Goal: Communication & Community: Connect with others

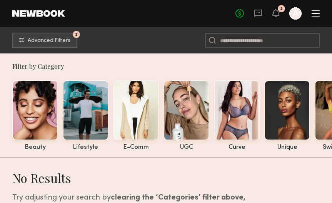
click at [249, 14] on div "No fees up to $5,000 2 A" at bounding box center [277, 13] width 84 height 12
click at [254, 14] on icon at bounding box center [258, 13] width 8 height 7
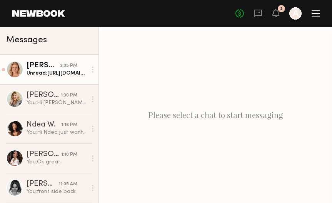
click at [46, 80] on link "Steph W. 2:35 PM Unread: https://drive.google.com/file/d/1OcNGQGAy0S216lm3Q-6PM…" at bounding box center [49, 70] width 98 height 30
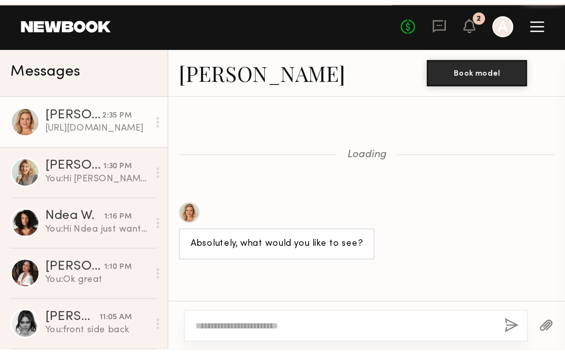
scroll to position [467, 0]
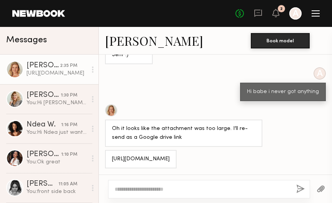
drag, startPoint x: 210, startPoint y: 160, endPoint x: 106, endPoint y: 148, distance: 104.9
click at [106, 150] on div "[URL][DOMAIN_NAME]" at bounding box center [140, 159] width 71 height 18
copy div "[URL][DOMAIN_NAME]"
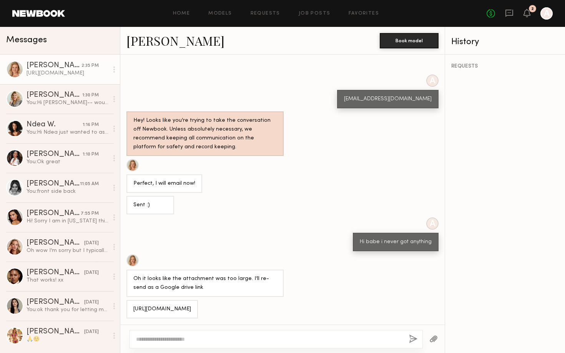
scroll to position [317, 0]
copy div "[URL][DOMAIN_NAME]"
click at [42, 149] on link "AnnaNoel O. 1:10 PM You: Ok great" at bounding box center [60, 158] width 120 height 30
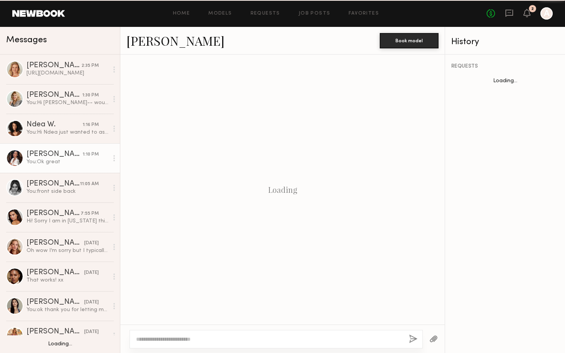
scroll to position [203, 0]
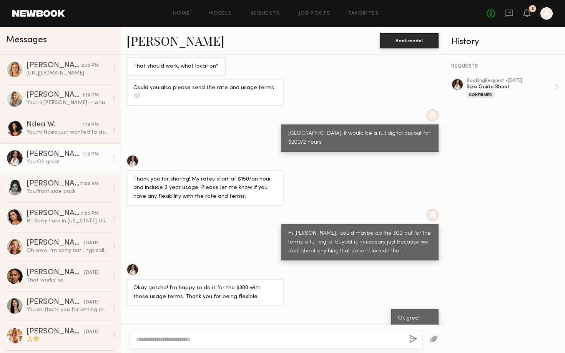
click at [177, 37] on link "[PERSON_NAME]" at bounding box center [175, 40] width 98 height 17
click at [53, 74] on div "[URL][DOMAIN_NAME]" at bounding box center [68, 73] width 82 height 7
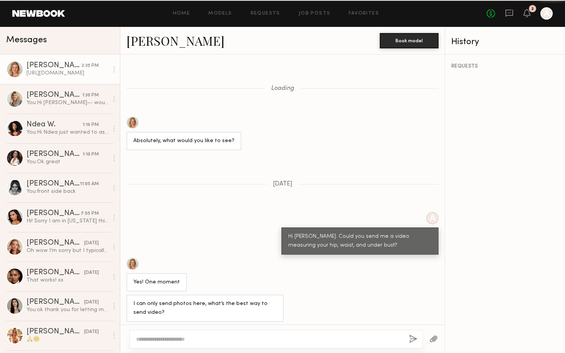
scroll to position [317, 0]
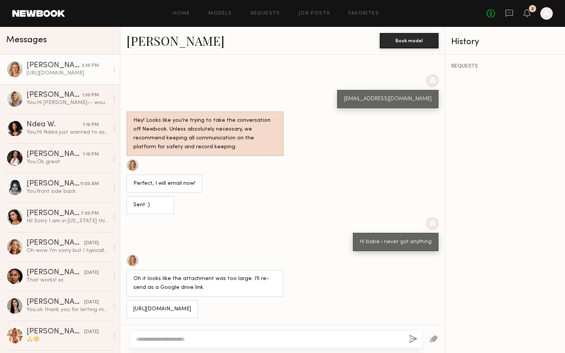
click at [254, 163] on div "Perfect, I will email now!" at bounding box center [282, 176] width 324 height 34
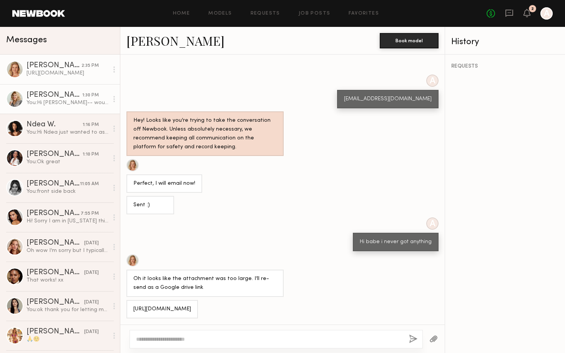
click at [73, 98] on div "[PERSON_NAME]" at bounding box center [55, 95] width 56 height 8
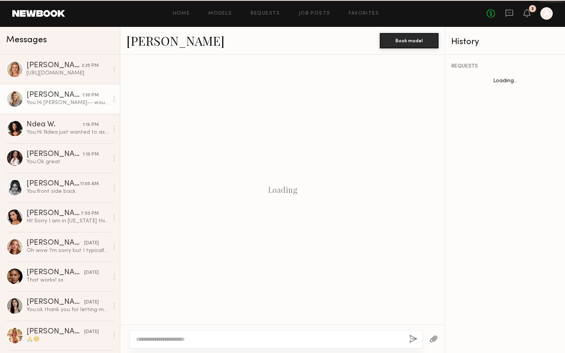
scroll to position [533, 0]
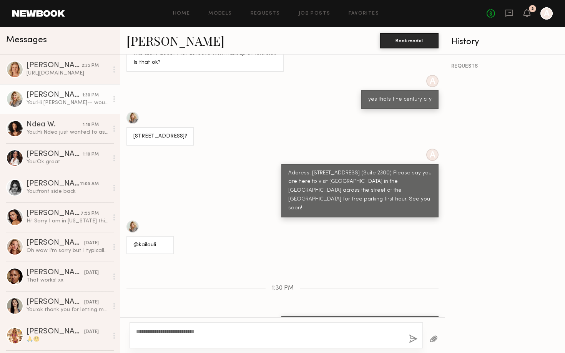
type textarea "**********"
click at [410, 340] on button "button" at bounding box center [413, 340] width 8 height 10
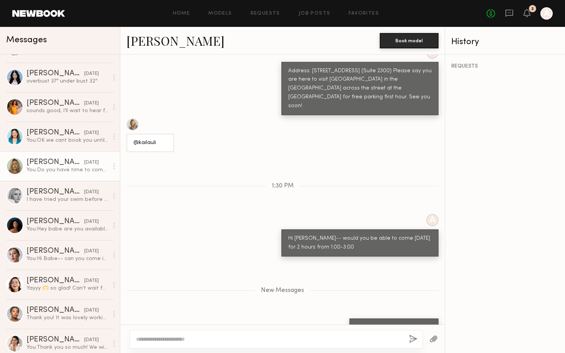
scroll to position [397, 0]
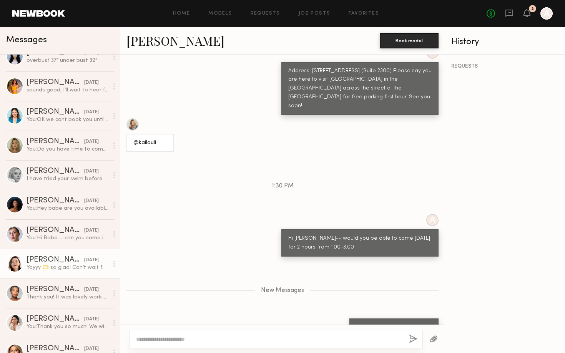
click at [58, 272] on link "Emelina A. 10/03/2025 Yayyy 🫶 so glad! Can’t wait for next time! Thank you! ☺️" at bounding box center [60, 264] width 120 height 30
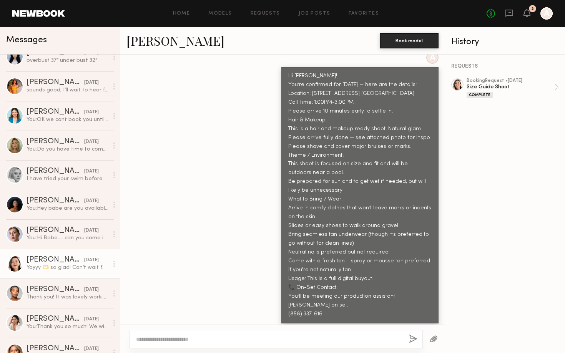
scroll to position [53, 0]
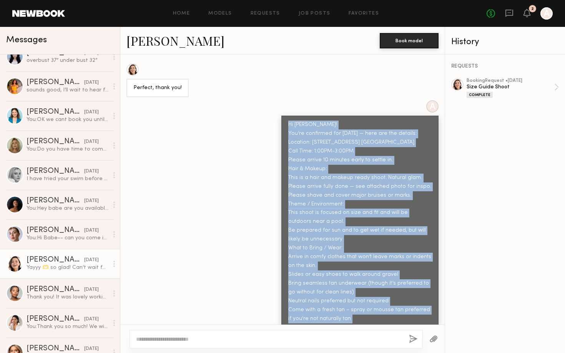
drag, startPoint x: 288, startPoint y: 120, endPoint x: 341, endPoint y: 321, distance: 207.4
click at [341, 321] on div "Hi Babe! You’re confirmed for tomorrow — here are the details: Location: 6607 S…" at bounding box center [359, 244] width 157 height 257
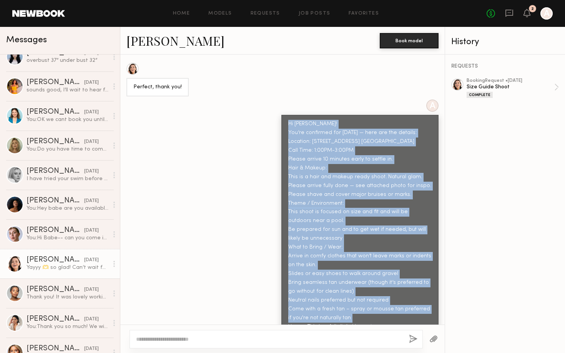
click at [341, 321] on div "Hi Babe! You’re confirmed for tomorrow — here are the details: Location: 6607 S…" at bounding box center [359, 243] width 143 height 247
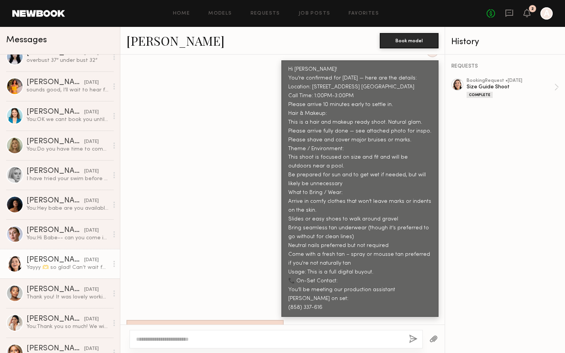
scroll to position [117, 0]
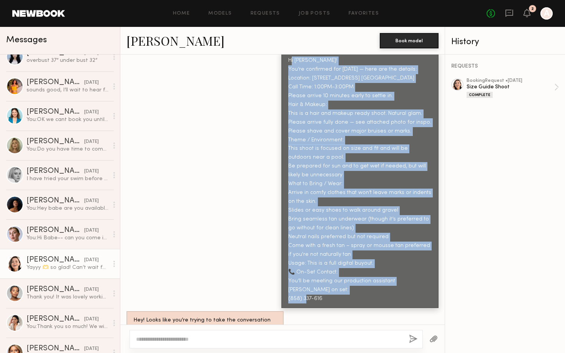
drag, startPoint x: 334, startPoint y: 289, endPoint x: 290, endPoint y: 61, distance: 232.1
click at [290, 61] on div "Hi Babe! You’re confirmed for tomorrow — here are the details: Location: 6607 S…" at bounding box center [359, 180] width 143 height 247
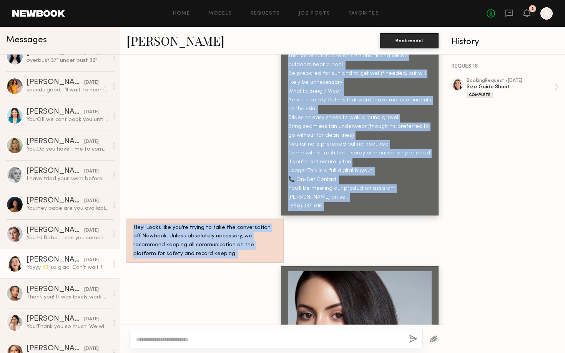
scroll to position [813, 0]
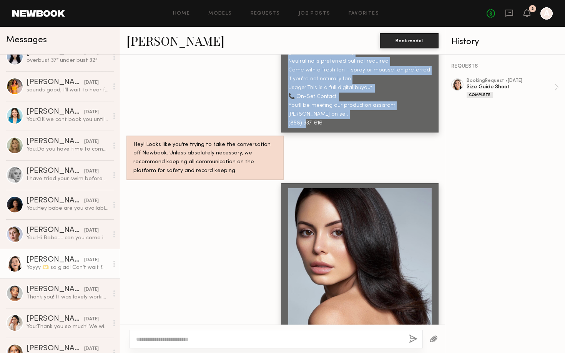
drag, startPoint x: 290, startPoint y: 60, endPoint x: 335, endPoint y: 108, distance: 65.8
click at [335, 108] on div "Hi Babe! You’re confirmed for tomorrow — here are the details: Location: 6607 S…" at bounding box center [359, 4] width 143 height 247
copy div "Hi Babe! You’re confirmed for tomorrow — here are the details: Location: 6607 S…"
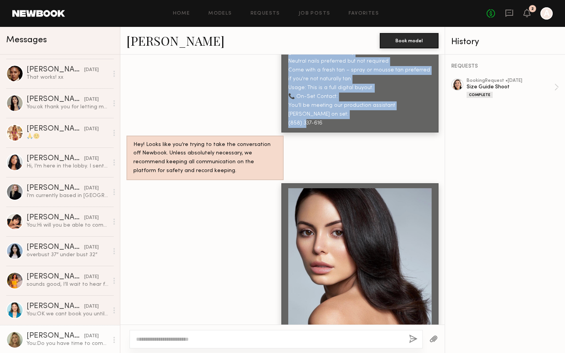
scroll to position [0, 0]
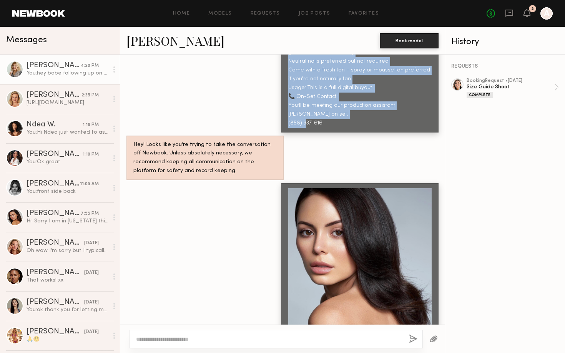
click at [55, 79] on link "Kaila U. 4:20 PM You: hey babe following up on this" at bounding box center [60, 70] width 120 height 30
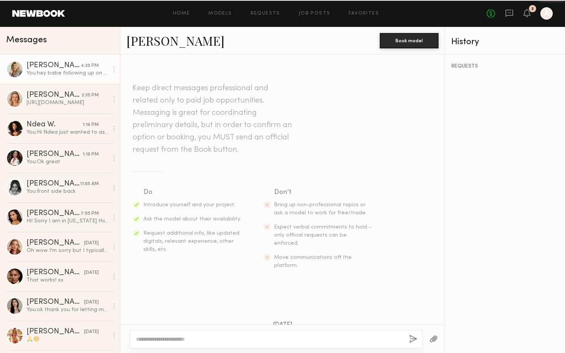
scroll to position [600, 0]
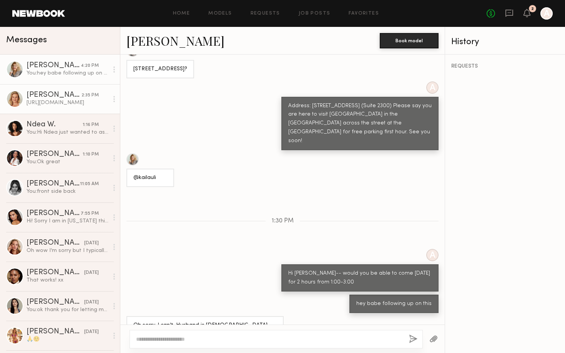
click at [60, 99] on div "[PERSON_NAME]" at bounding box center [54, 95] width 55 height 8
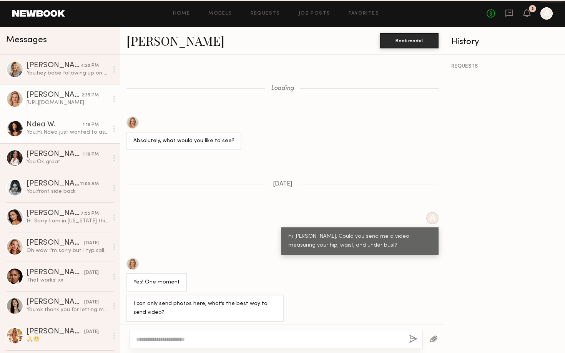
scroll to position [317, 0]
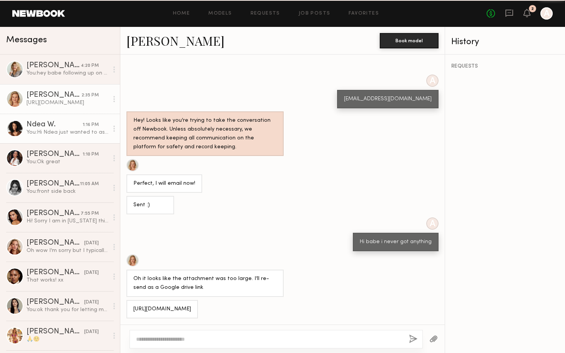
click at [59, 133] on div "You: Hi Ndea just wanted to ask if you could do the $200 for 1 hour" at bounding box center [68, 132] width 82 height 7
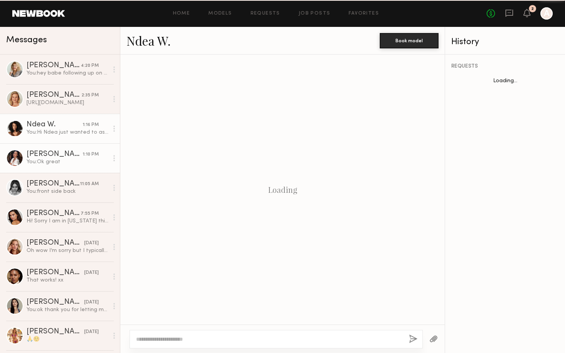
scroll to position [531, 0]
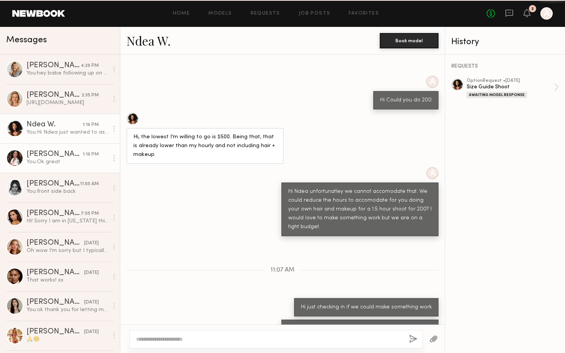
click at [56, 163] on div "You: Ok great" at bounding box center [68, 161] width 82 height 7
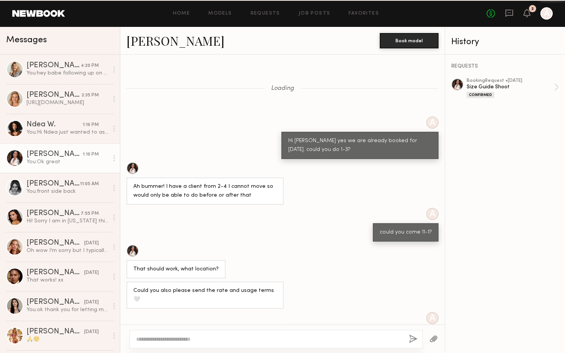
scroll to position [203, 0]
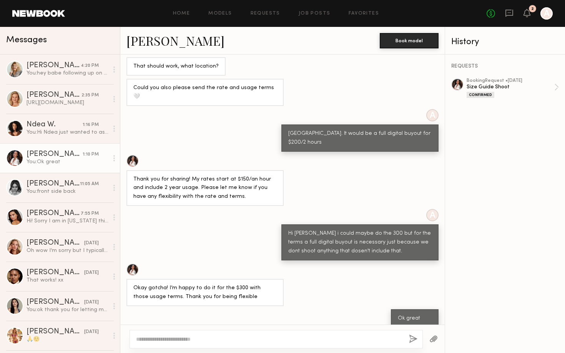
click at [148, 335] on div at bounding box center [276, 339] width 293 height 18
click at [146, 338] on textarea at bounding box center [269, 340] width 267 height 8
paste textarea "**********"
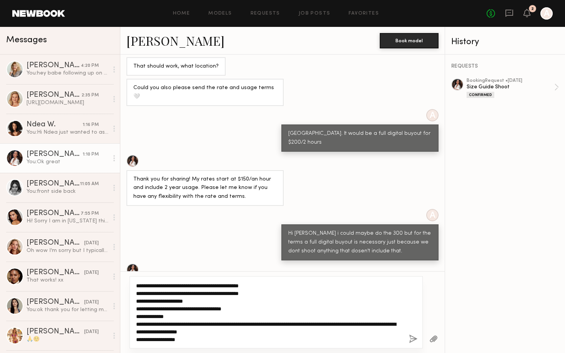
scroll to position [0, 0]
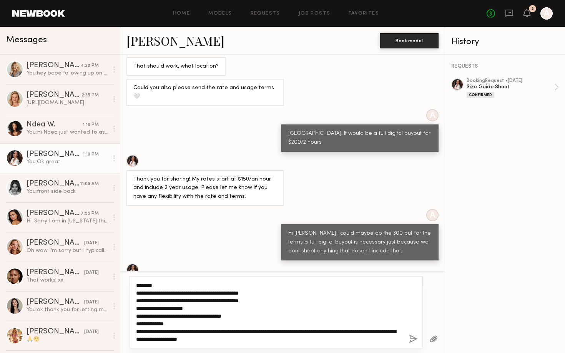
drag, startPoint x: 204, startPoint y: 309, endPoint x: 165, endPoint y: 310, distance: 40.0
click at [165, 310] on textarea "**********" at bounding box center [269, 312] width 267 height 61
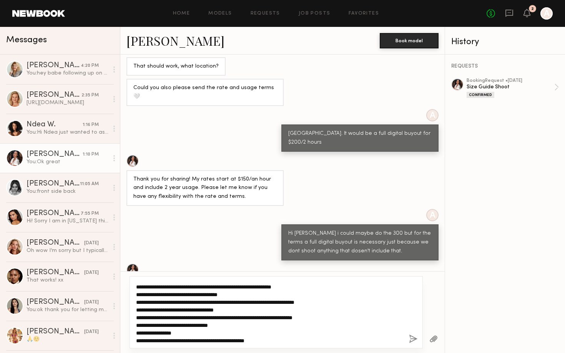
scroll to position [100, 0]
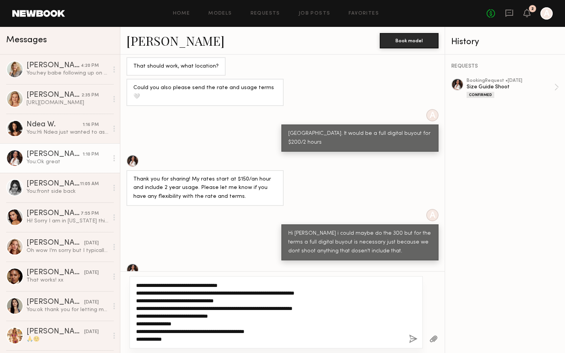
click at [175, 338] on textarea "**********" at bounding box center [269, 312] width 267 height 61
type textarea "**********"
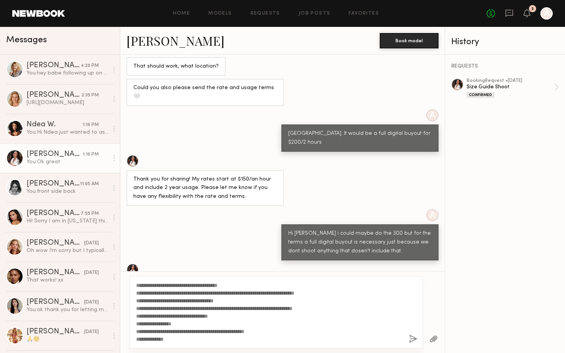
click at [413, 339] on button "button" at bounding box center [413, 340] width 8 height 10
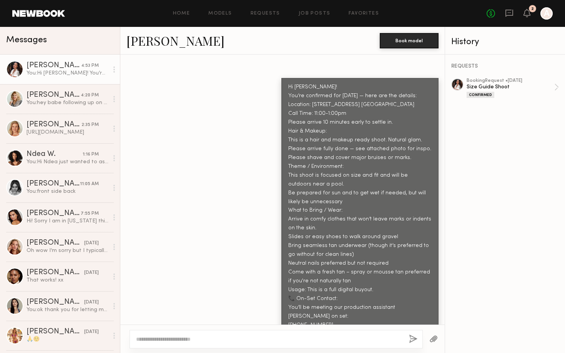
scroll to position [531, 0]
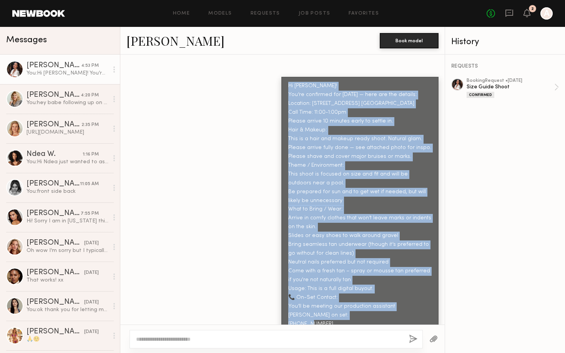
drag, startPoint x: 326, startPoint y: 309, endPoint x: 302, endPoint y: 62, distance: 248.0
click at [302, 62] on div "Loading A Hi Anna yes we are already booked for tomorrow. could you do 1-3? Ah …" at bounding box center [282, 190] width 324 height 270
copy div "Hi [PERSON_NAME]! You’re confirmed for [DATE] — here are the details: Location:…"
click at [54, 268] on link "Drew S. yesterday That works! xx" at bounding box center [60, 277] width 120 height 30
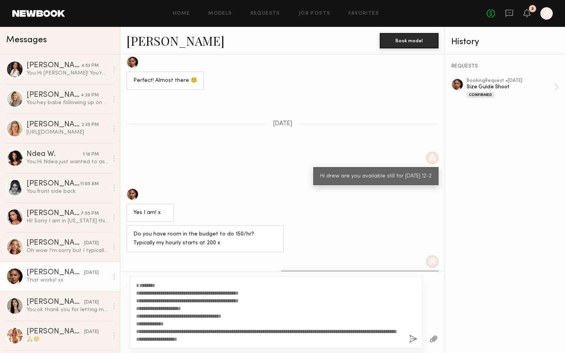
drag, startPoint x: 198, startPoint y: 316, endPoint x: 164, endPoint y: 314, distance: 33.5
click at [164, 314] on textarea "**********" at bounding box center [269, 312] width 267 height 61
click at [175, 315] on textarea "**********" at bounding box center [269, 312] width 267 height 61
click at [176, 321] on textarea "**********" at bounding box center [269, 312] width 267 height 61
click at [176, 317] on textarea "**********" at bounding box center [269, 312] width 267 height 61
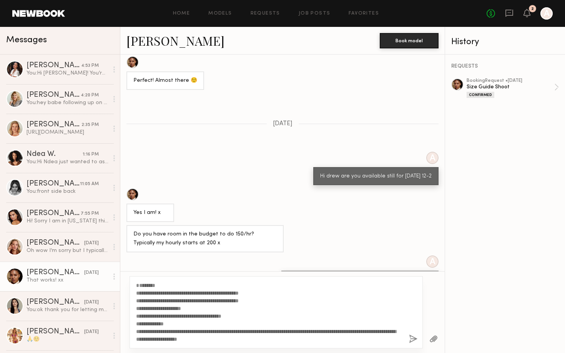
click at [198, 319] on textarea "**********" at bounding box center [269, 312] width 267 height 61
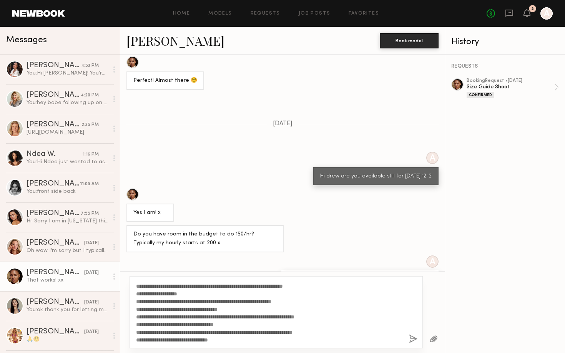
scroll to position [108, 0]
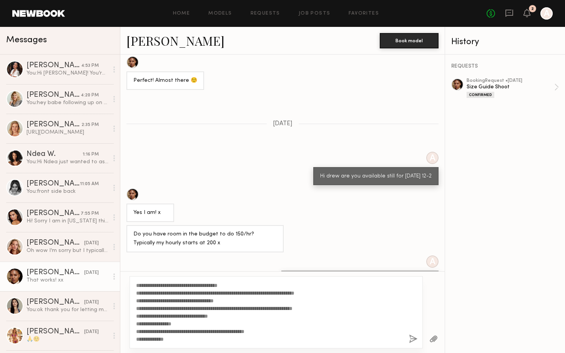
type textarea "**********"
click at [414, 338] on button "button" at bounding box center [413, 340] width 8 height 10
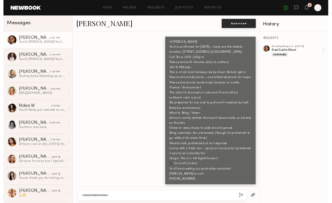
scroll to position [755, 0]
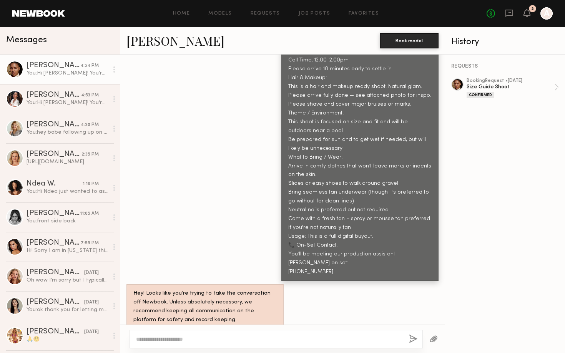
click at [29, 61] on link "Drew S. 4:54 PM You:" at bounding box center [60, 70] width 120 height 30
click at [15, 72] on div at bounding box center [14, 69] width 17 height 17
click at [150, 48] on link "[PERSON_NAME]" at bounding box center [175, 40] width 98 height 17
click at [458, 83] on div at bounding box center [457, 84] width 12 height 12
drag, startPoint x: 547, startPoint y: 302, endPoint x: 497, endPoint y: 304, distance: 49.7
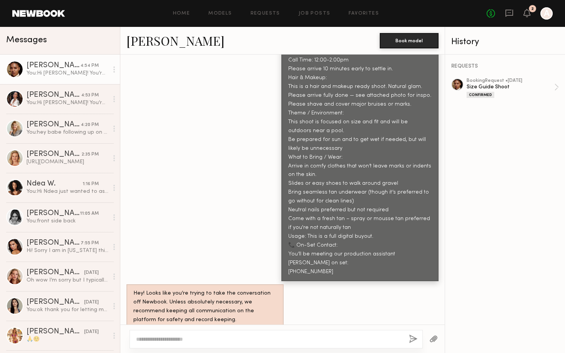
click at [497, 304] on div "REQUESTS booking Request • 10/13/2025 Size Guide Shoot Confirmed" at bounding box center [505, 204] width 120 height 299
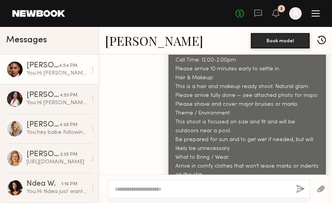
click at [321, 190] on button "button" at bounding box center [320, 189] width 8 height 10
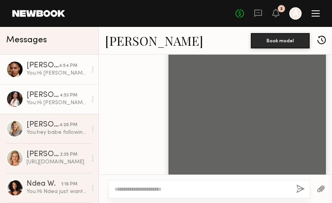
click at [35, 102] on div "You: Hi Babe! You’re confirmed for tomorrow — here are the details: Location: 6…" at bounding box center [57, 102] width 60 height 7
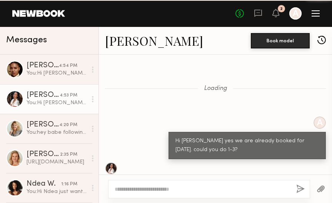
scroll to position [668, 0]
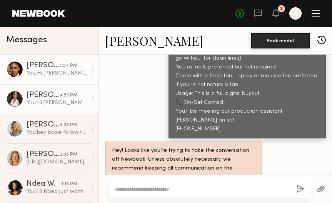
click at [57, 76] on div "You: Hi Babe! You’re confirmed for tomorrow — here are the details: Location: 6…" at bounding box center [57, 73] width 60 height 7
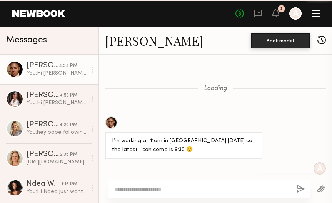
scroll to position [1018, 0]
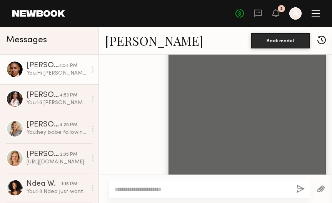
click at [151, 188] on textarea at bounding box center [202, 189] width 175 height 8
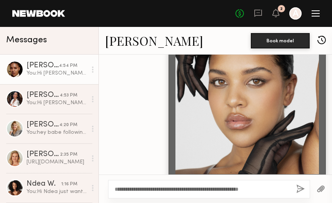
type textarea "**********"
click at [300, 191] on button "button" at bounding box center [300, 189] width 8 height 10
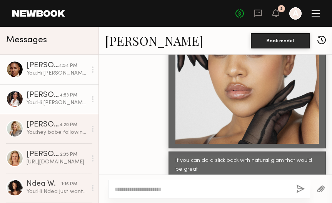
click at [39, 95] on div "[PERSON_NAME]" at bounding box center [43, 95] width 33 height 8
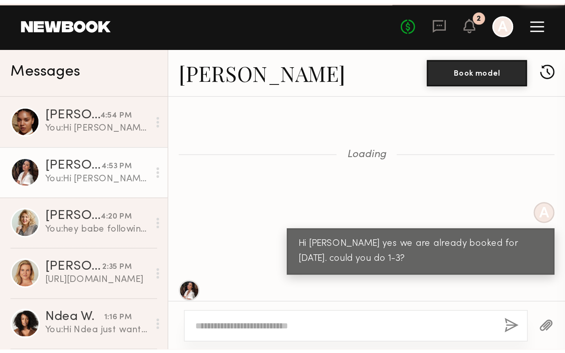
scroll to position [668, 0]
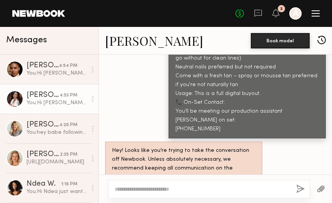
click at [146, 43] on link "[PERSON_NAME]" at bounding box center [154, 40] width 98 height 17
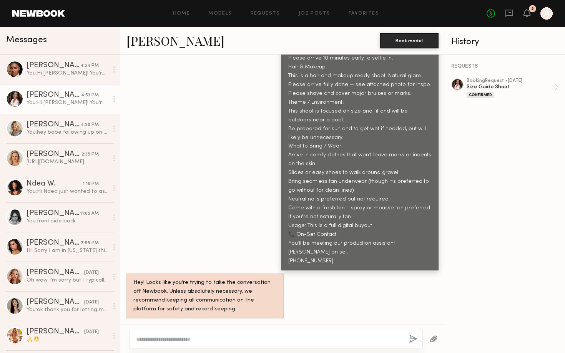
scroll to position [517, 0]
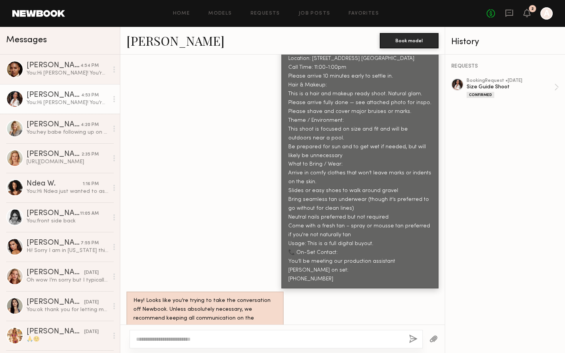
click at [427, 337] on div at bounding box center [434, 339] width 22 height 19
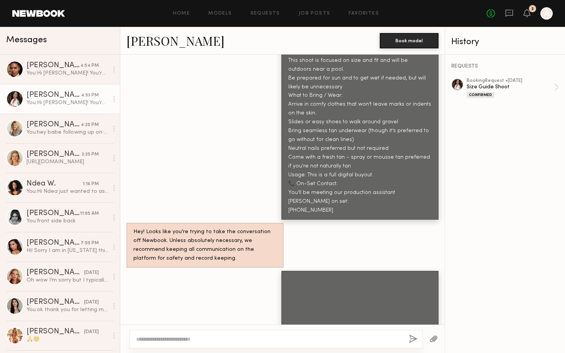
scroll to position [673, 0]
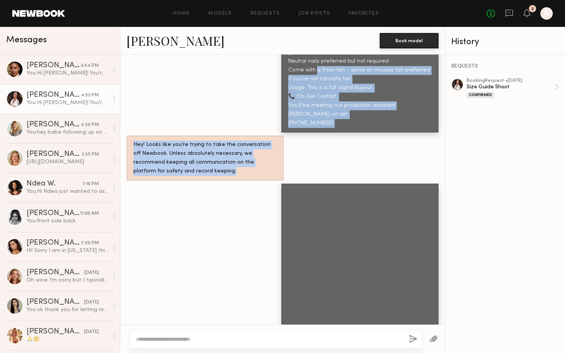
drag, startPoint x: 337, startPoint y: 195, endPoint x: 311, endPoint y: 60, distance: 137.1
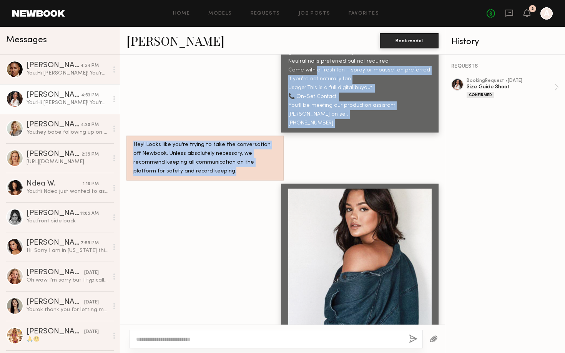
click at [333, 136] on div "Hey! Looks like you’re trying to take the conversation off Newbook. Unless abso…" at bounding box center [282, 158] width 324 height 45
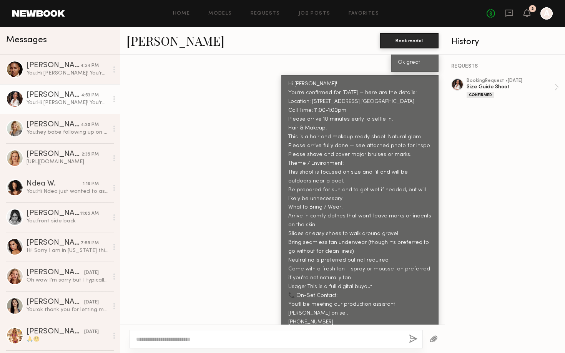
scroll to position [475, 0]
click at [290, 80] on div "Hi [PERSON_NAME]! You’re confirmed for [DATE] — here are the details: Location:…" at bounding box center [359, 203] width 143 height 247
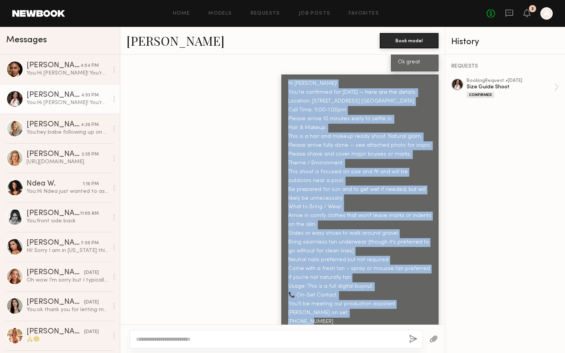
drag, startPoint x: 288, startPoint y: 73, endPoint x: 396, endPoint y: 301, distance: 252.1
click at [396, 301] on div "Hi [PERSON_NAME]! You’re confirmed for [DATE] — here are the details: Location:…" at bounding box center [359, 203] width 143 height 247
copy div "Hi [PERSON_NAME]! You’re confirmed for [DATE] — here are the details: Location:…"
click at [196, 80] on div "Hi [PERSON_NAME]! You’re confirmed for [DATE] — here are the details: Location:…" at bounding box center [282, 203] width 324 height 257
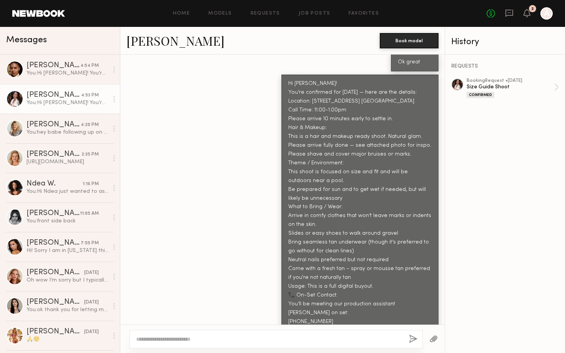
scroll to position [673, 0]
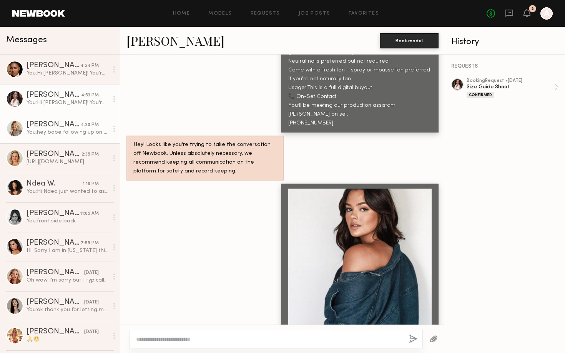
click at [59, 133] on div "You: hey babe following up on this" at bounding box center [68, 132] width 82 height 7
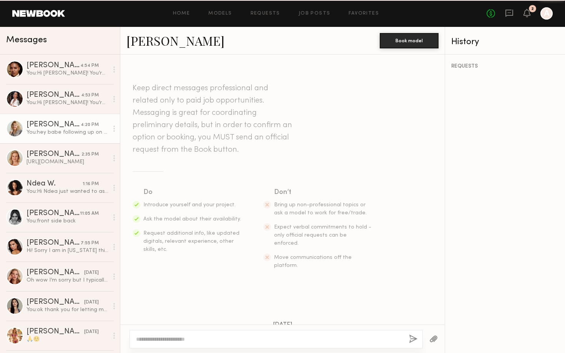
scroll to position [600, 0]
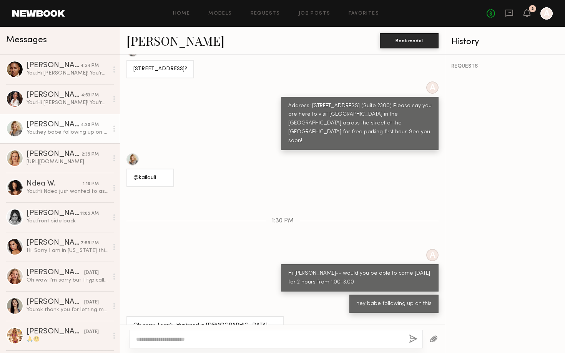
click at [149, 43] on link "[PERSON_NAME]" at bounding box center [175, 40] width 98 height 17
click at [64, 150] on link "Steph W. 2:35 PM https://drive.google.com/file/d/1OcNGQGAy0S216lm3Q-6PMRg0anZoo…" at bounding box center [60, 158] width 120 height 30
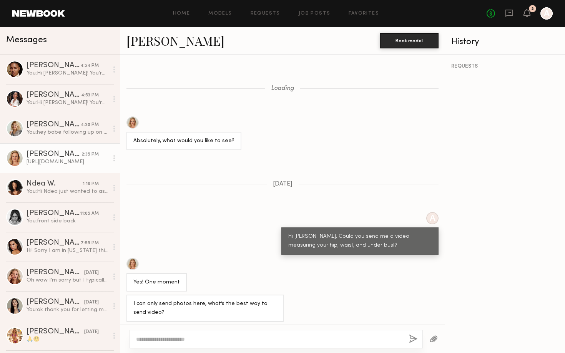
scroll to position [317, 0]
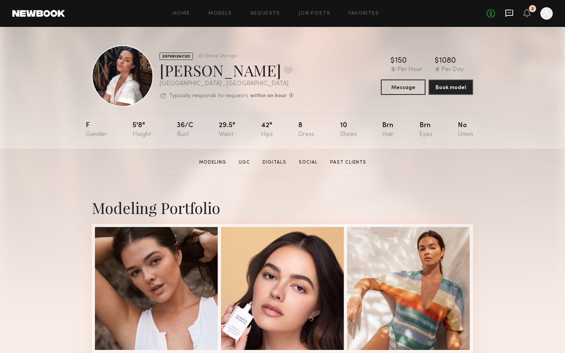
click at [513, 9] on icon at bounding box center [509, 13] width 8 height 8
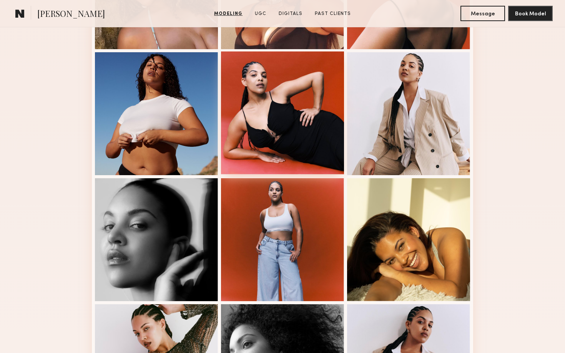
scroll to position [433, 0]
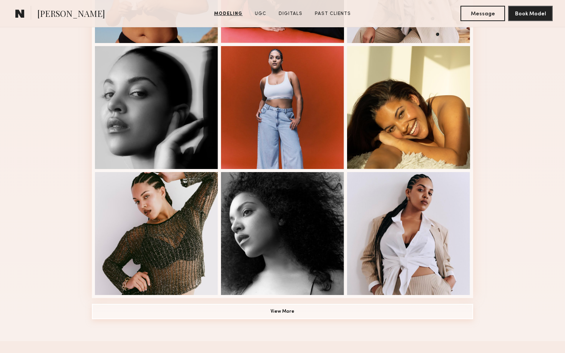
click at [274, 318] on button "View More" at bounding box center [282, 311] width 381 height 15
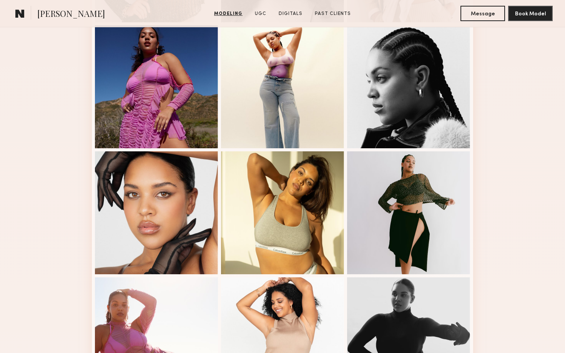
scroll to position [707, 0]
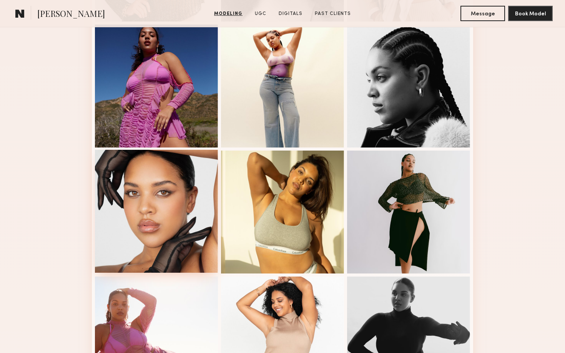
click at [173, 165] on div at bounding box center [156, 211] width 123 height 123
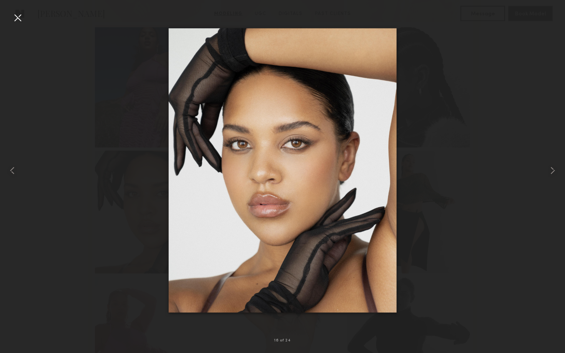
click at [13, 17] on div at bounding box center [18, 18] width 12 height 12
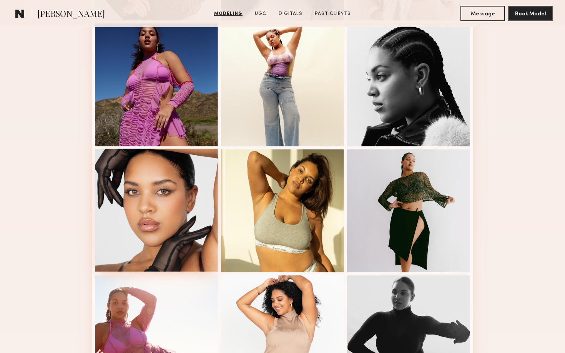
scroll to position [708, 0]
click at [172, 196] on div at bounding box center [156, 210] width 123 height 123
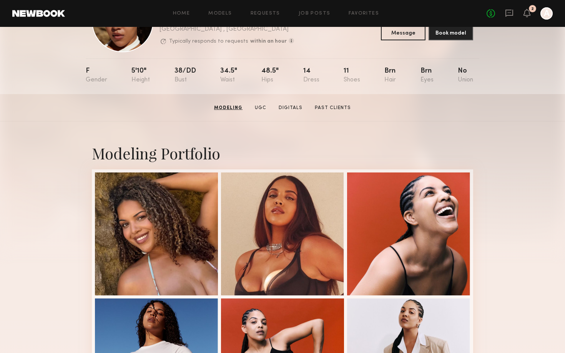
scroll to position [0, 0]
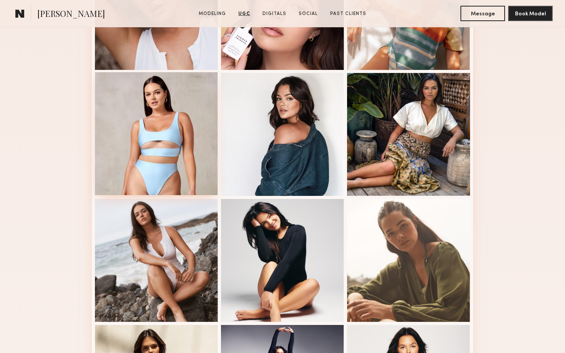
scroll to position [170, 0]
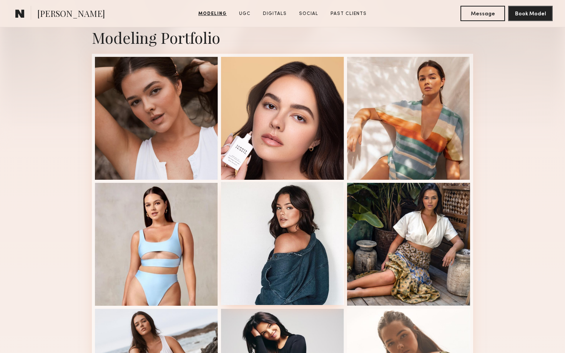
click at [331, 203] on div at bounding box center [282, 243] width 123 height 123
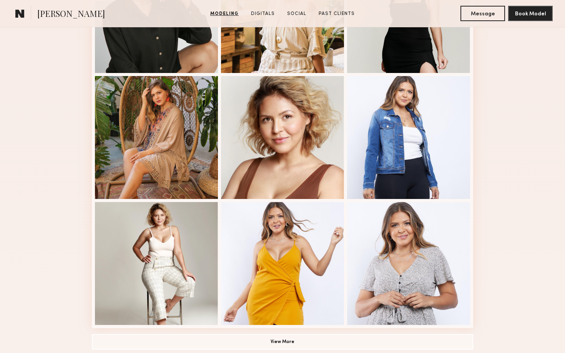
scroll to position [403, 0]
click at [189, 238] on div at bounding box center [156, 263] width 123 height 123
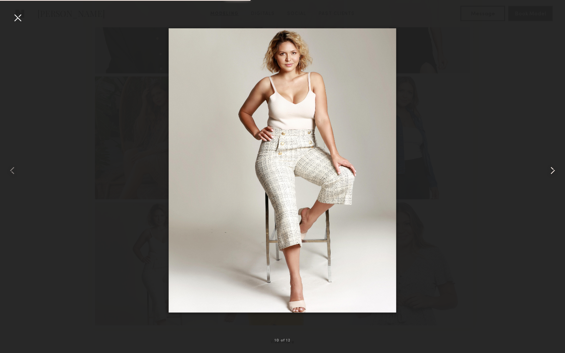
click at [553, 166] on common-icon at bounding box center [553, 171] width 12 height 12
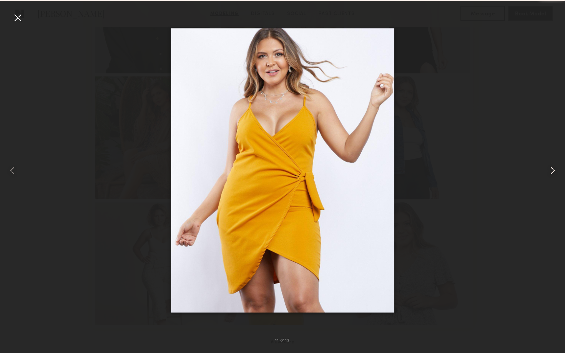
click at [553, 166] on common-icon at bounding box center [553, 171] width 12 height 12
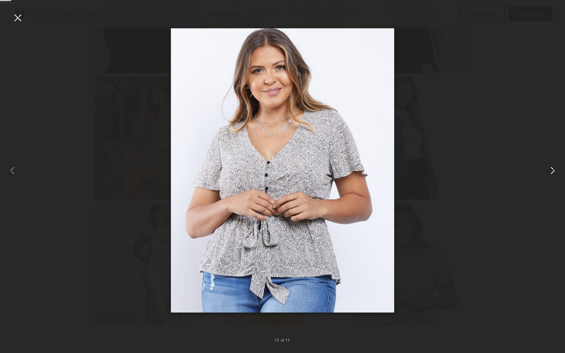
click at [553, 166] on common-icon at bounding box center [553, 171] width 12 height 12
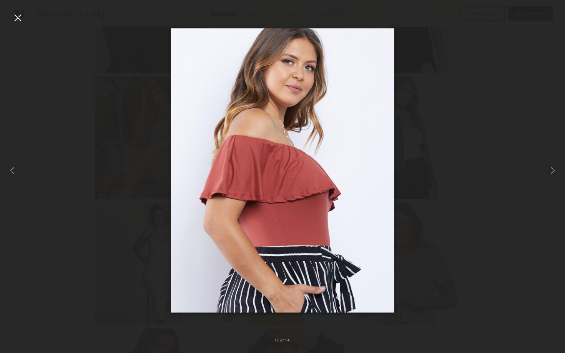
click at [21, 15] on div at bounding box center [18, 18] width 12 height 12
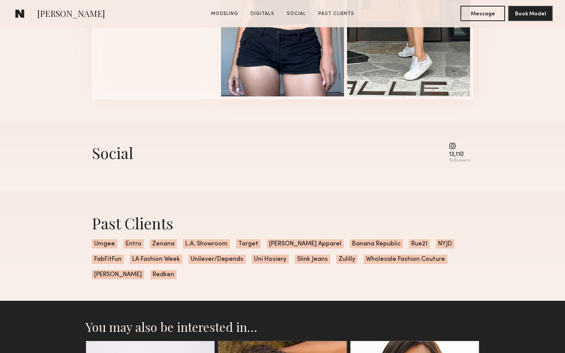
scroll to position [1083, 0]
click at [457, 148] on common-icon at bounding box center [459, 145] width 21 height 7
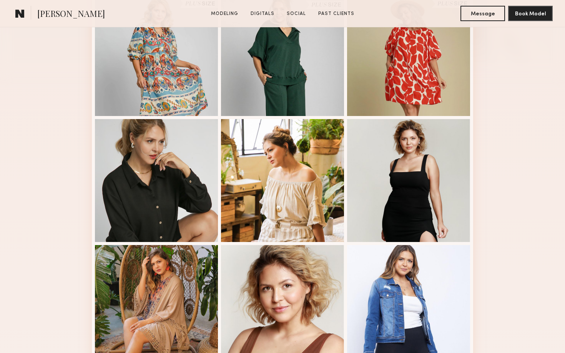
scroll to position [0, 0]
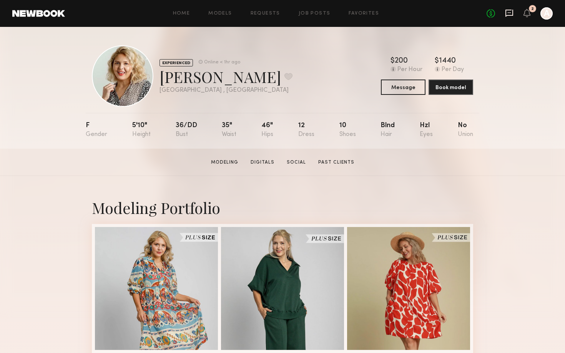
click at [507, 14] on icon at bounding box center [509, 13] width 8 height 8
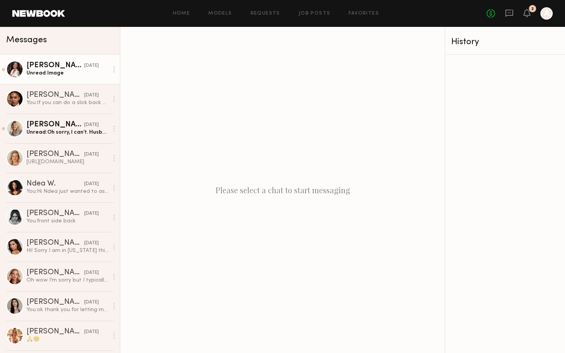
click at [65, 63] on div "[PERSON_NAME]" at bounding box center [56, 66] width 58 height 8
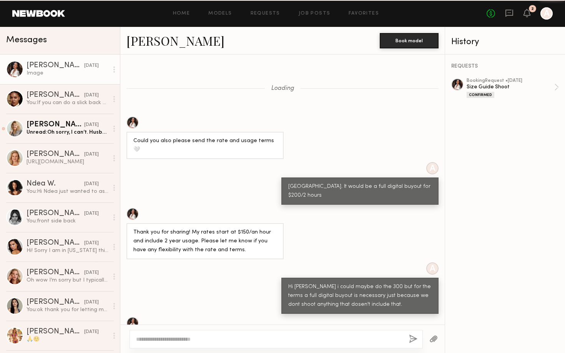
scroll to position [734, 0]
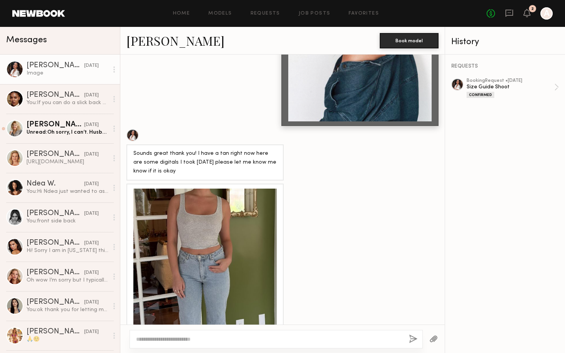
click at [217, 209] on div at bounding box center [204, 260] width 143 height 143
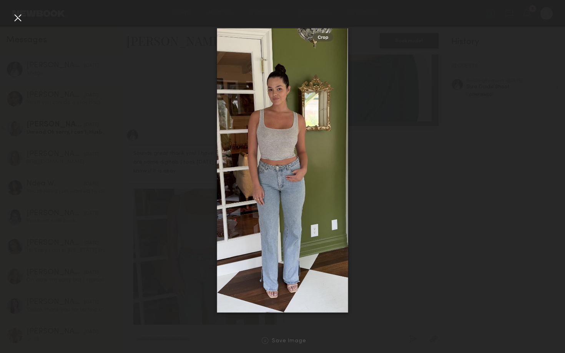
click at [22, 18] on div at bounding box center [18, 18] width 12 height 12
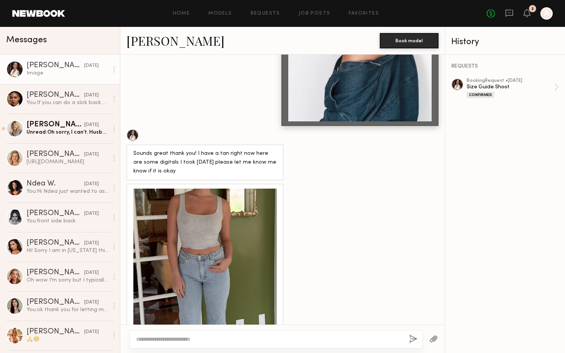
click at [207, 326] on div at bounding box center [282, 339] width 324 height 28
click at [204, 332] on div at bounding box center [276, 339] width 293 height 18
click at [204, 336] on textarea at bounding box center [269, 340] width 267 height 8
type textarea "**********"
click at [412, 336] on button "button" at bounding box center [413, 340] width 8 height 10
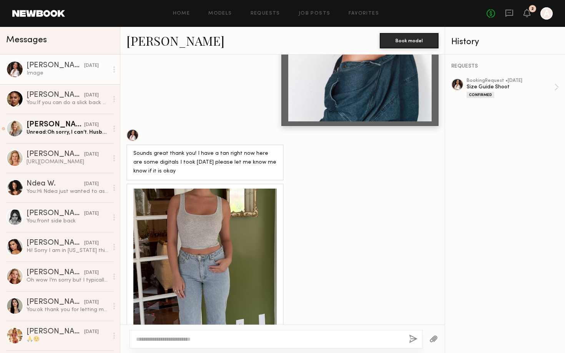
scroll to position [814, 0]
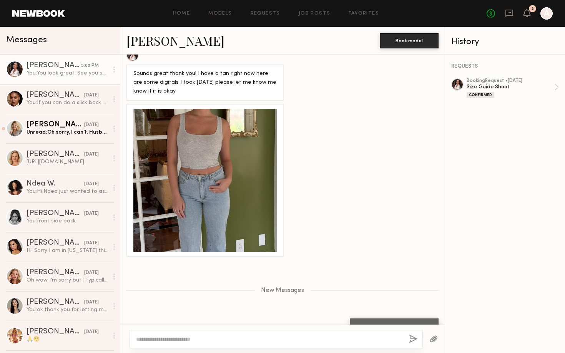
click at [171, 116] on div at bounding box center [204, 180] width 143 height 143
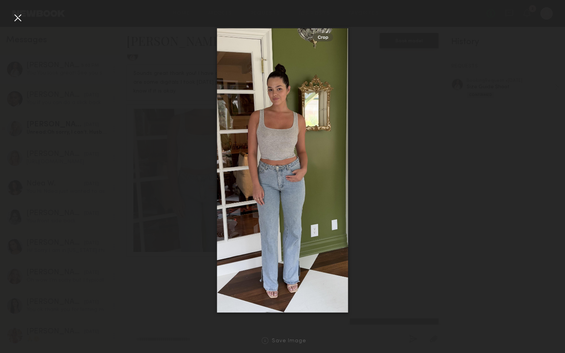
click at [171, 116] on div at bounding box center [282, 170] width 565 height 316
click at [16, 21] on div at bounding box center [18, 18] width 12 height 12
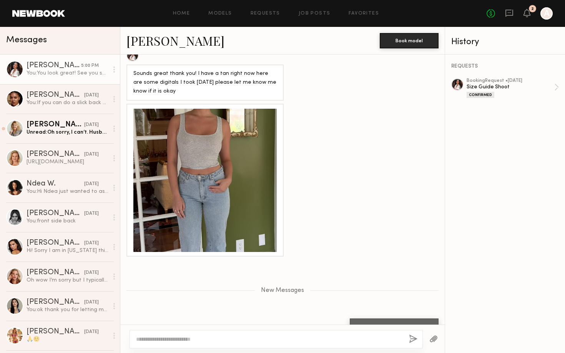
click at [184, 155] on div at bounding box center [204, 180] width 143 height 143
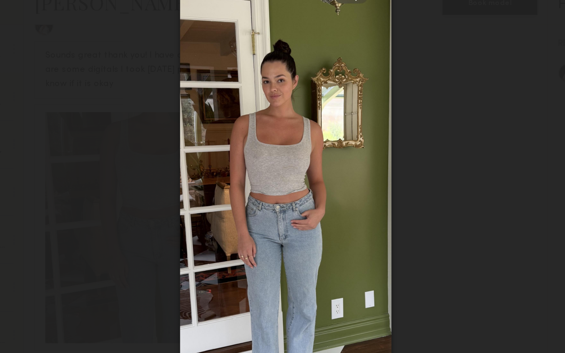
click at [156, 115] on div at bounding box center [282, 170] width 565 height 316
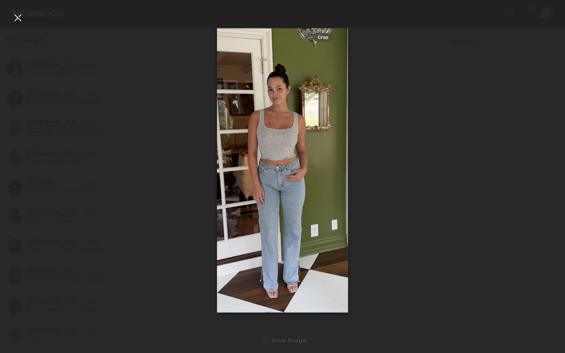
click at [120, 228] on div at bounding box center [282, 170] width 565 height 316
click at [15, 27] on div at bounding box center [282, 170] width 565 height 316
click at [16, 25] on div at bounding box center [282, 170] width 565 height 316
click at [16, 22] on div at bounding box center [18, 18] width 12 height 12
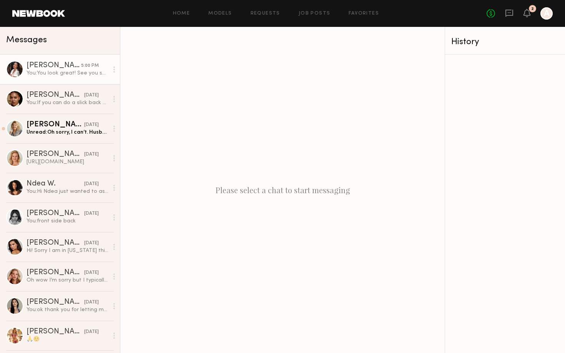
click at [92, 75] on div "You: You look great! See you soon" at bounding box center [68, 73] width 82 height 7
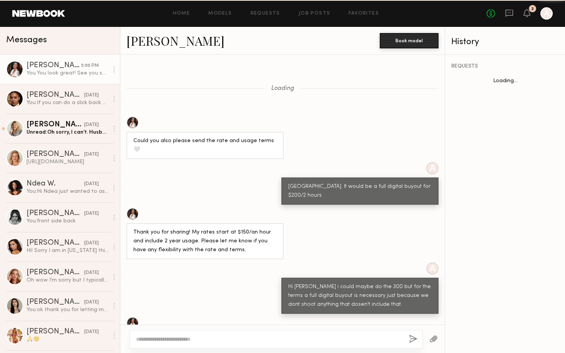
scroll to position [756, 0]
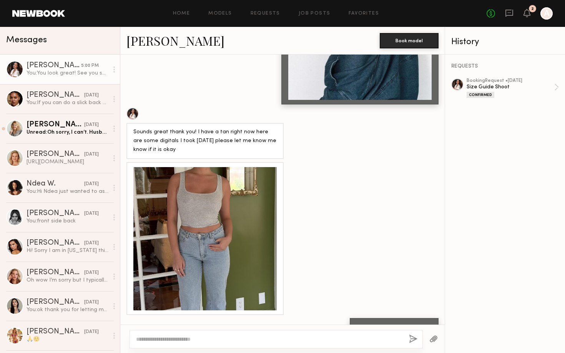
click at [244, 170] on div at bounding box center [204, 238] width 143 height 143
